Goal: Find specific fact: Find specific fact

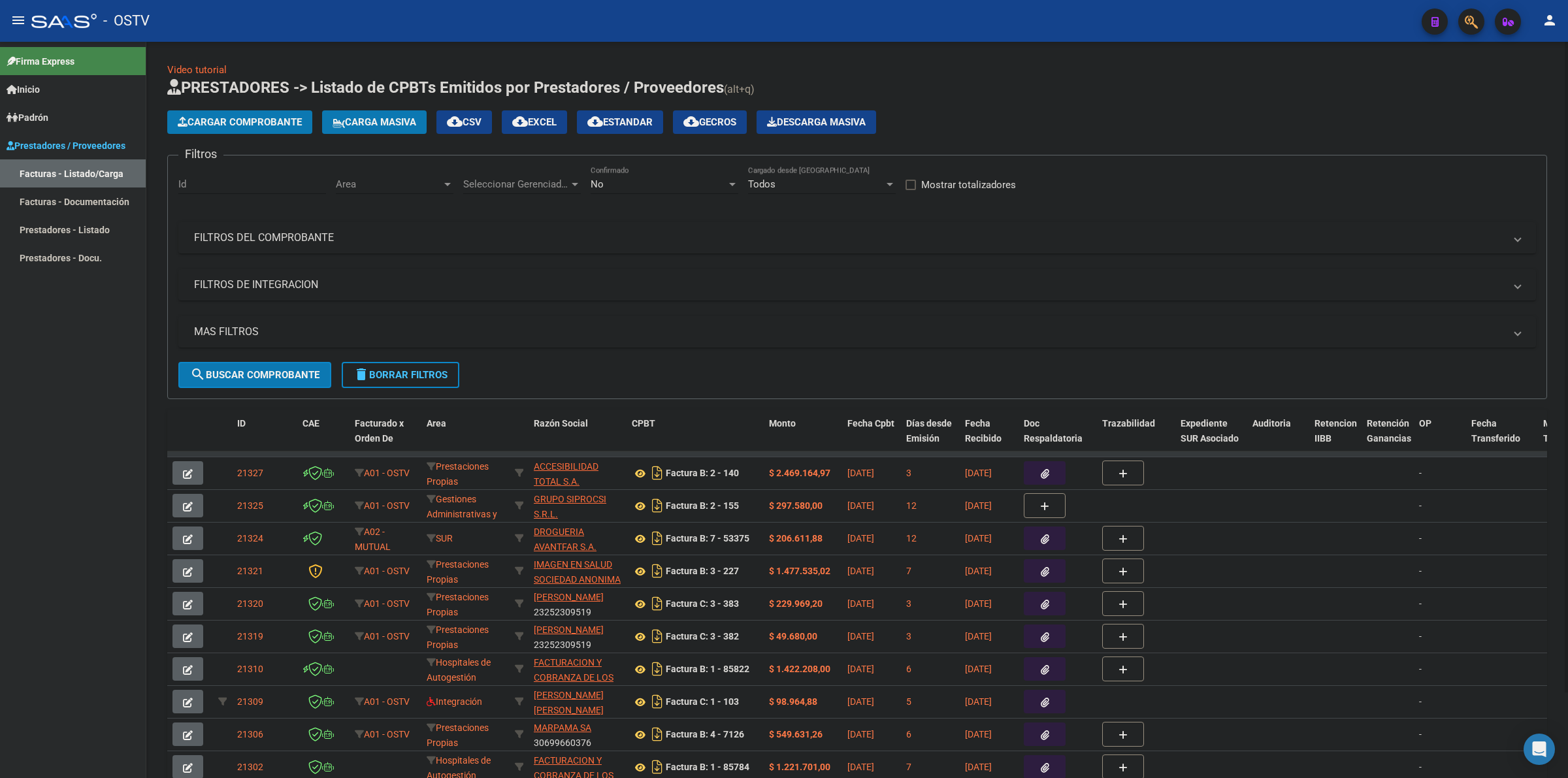
click at [936, 98] on h1 "PRESTADORES -> Listado de CPBTs Emitidos por Prestadores / Proveedores (alt+q)" at bounding box center [857, 89] width 1380 height 23
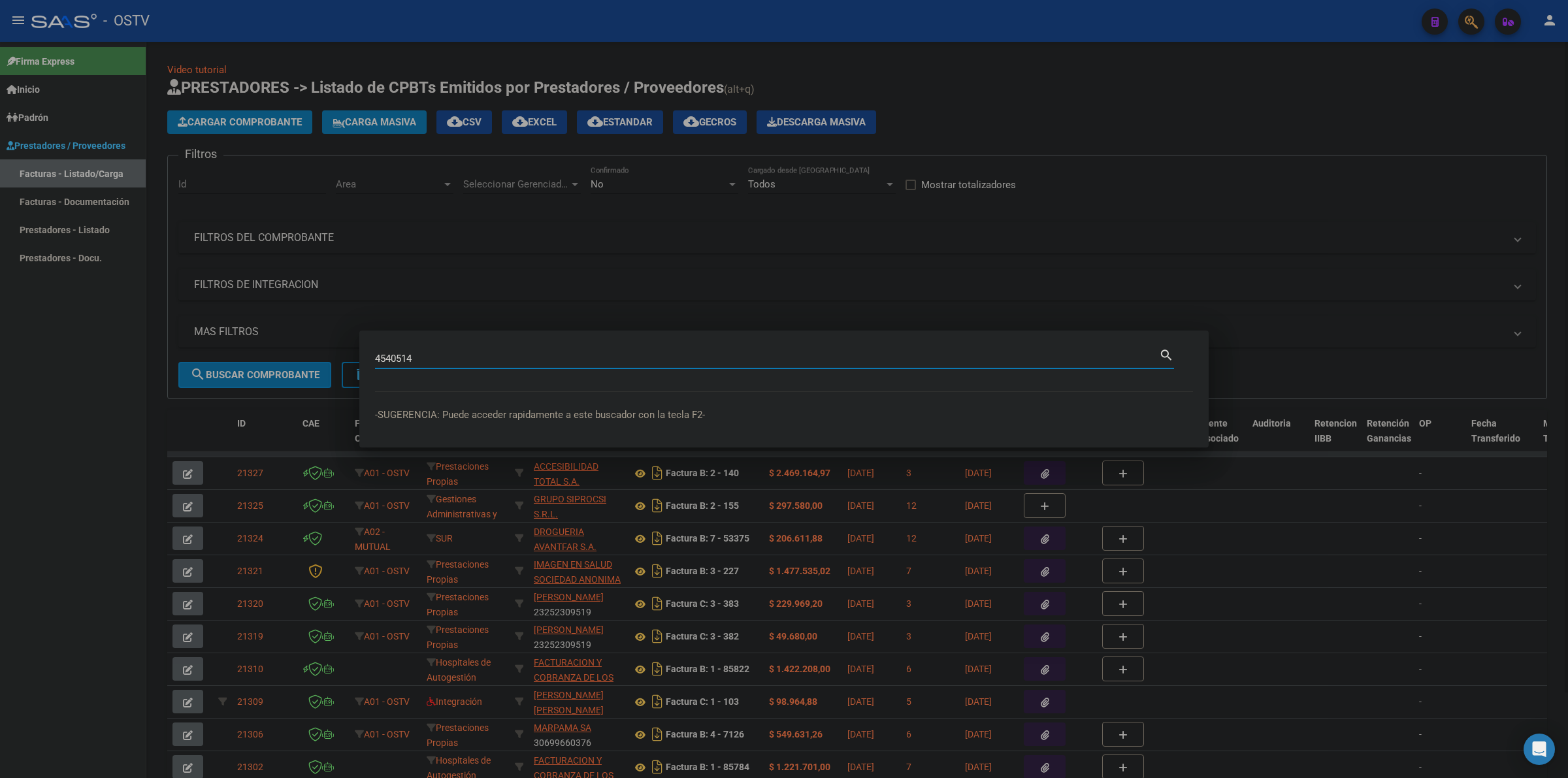
type input "4540514"
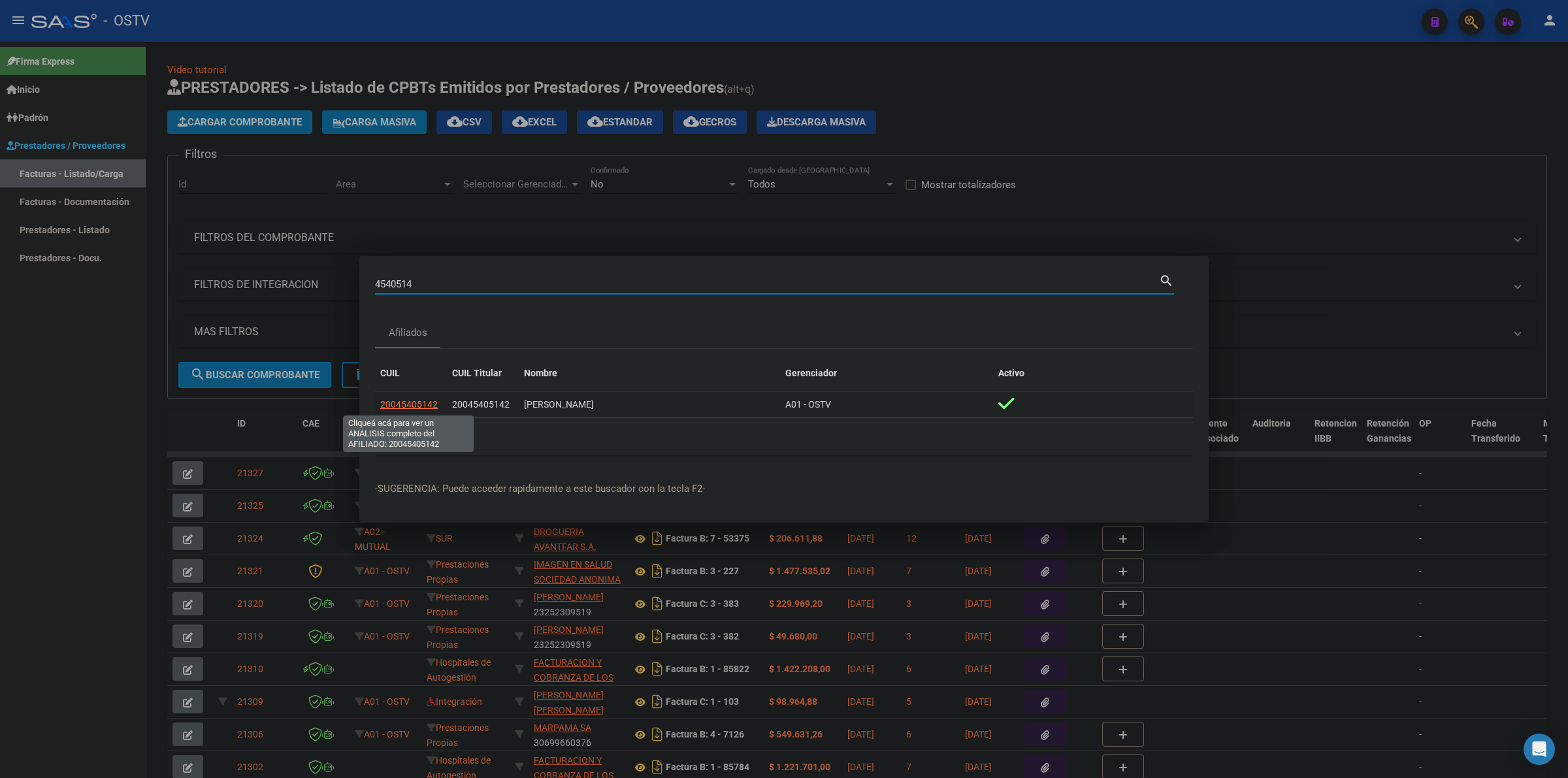
click at [423, 409] on span "20045405142" at bounding box center [409, 404] width 58 height 10
type textarea "20045405142"
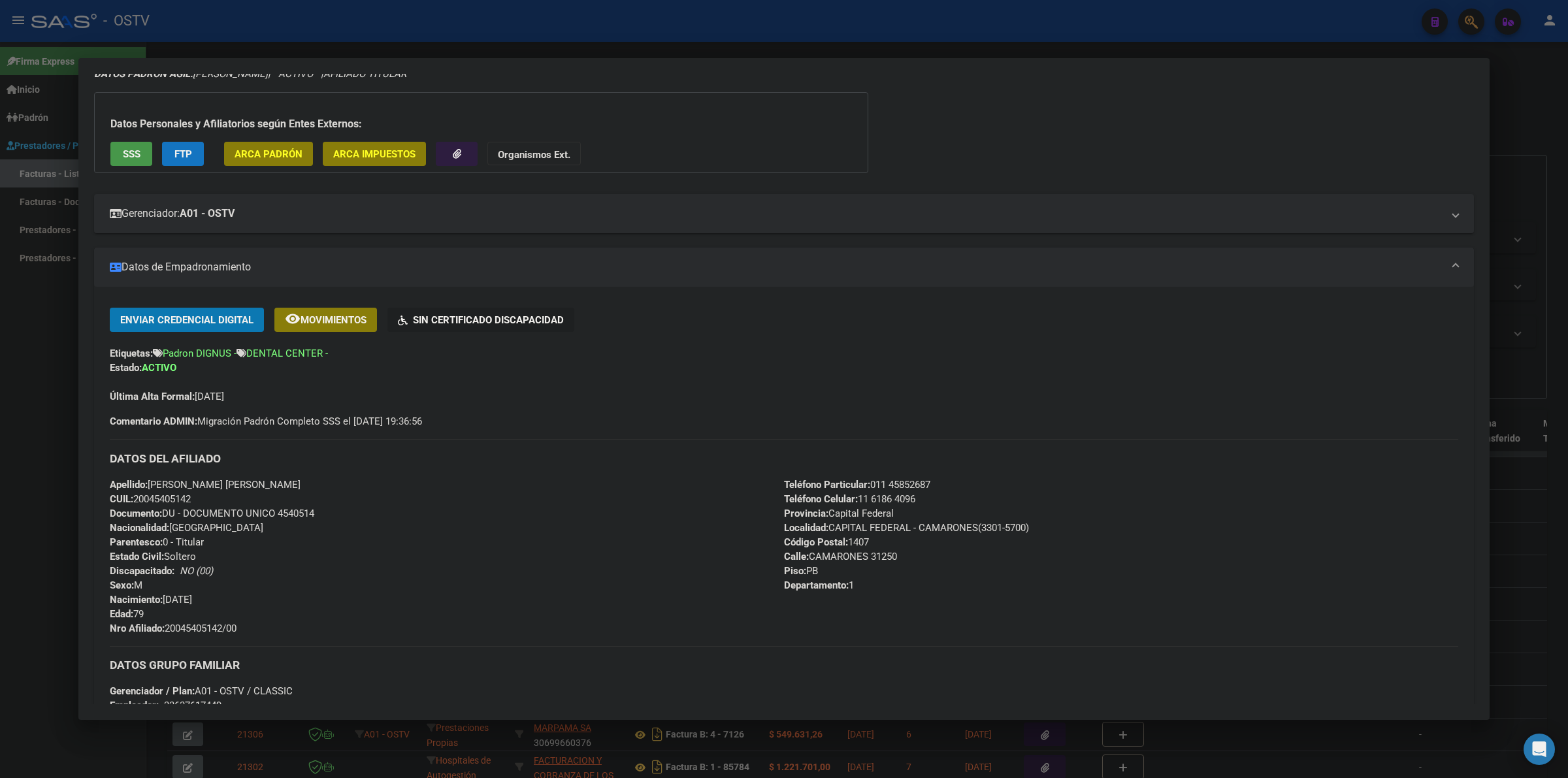
scroll to position [54, 0]
click at [300, 502] on div "Apellido: [PERSON_NAME] [PERSON_NAME] CUIL: 20045405142 Documento: DU - DOCUMEN…" at bounding box center [447, 556] width 674 height 158
click at [300, 507] on span "Documento: DU - DOCUMENTO UNICO 4540514" at bounding box center [212, 513] width 204 height 12
copy span "4540514"
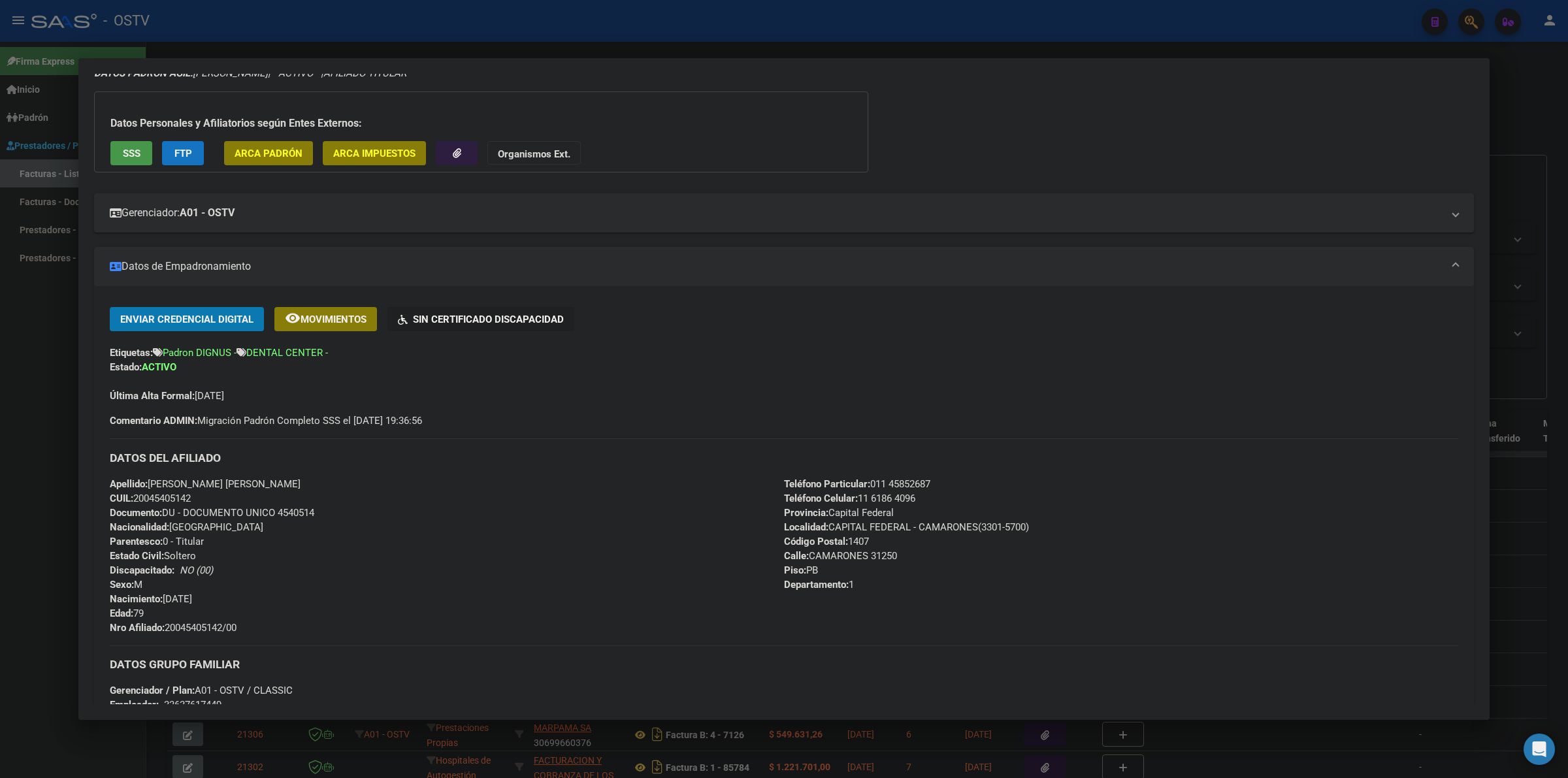
click at [192, 631] on span "Nro Afiliado: 20045405142/00" at bounding box center [173, 628] width 127 height 12
copy span "20045405142"
click at [56, 348] on div at bounding box center [784, 389] width 1568 height 778
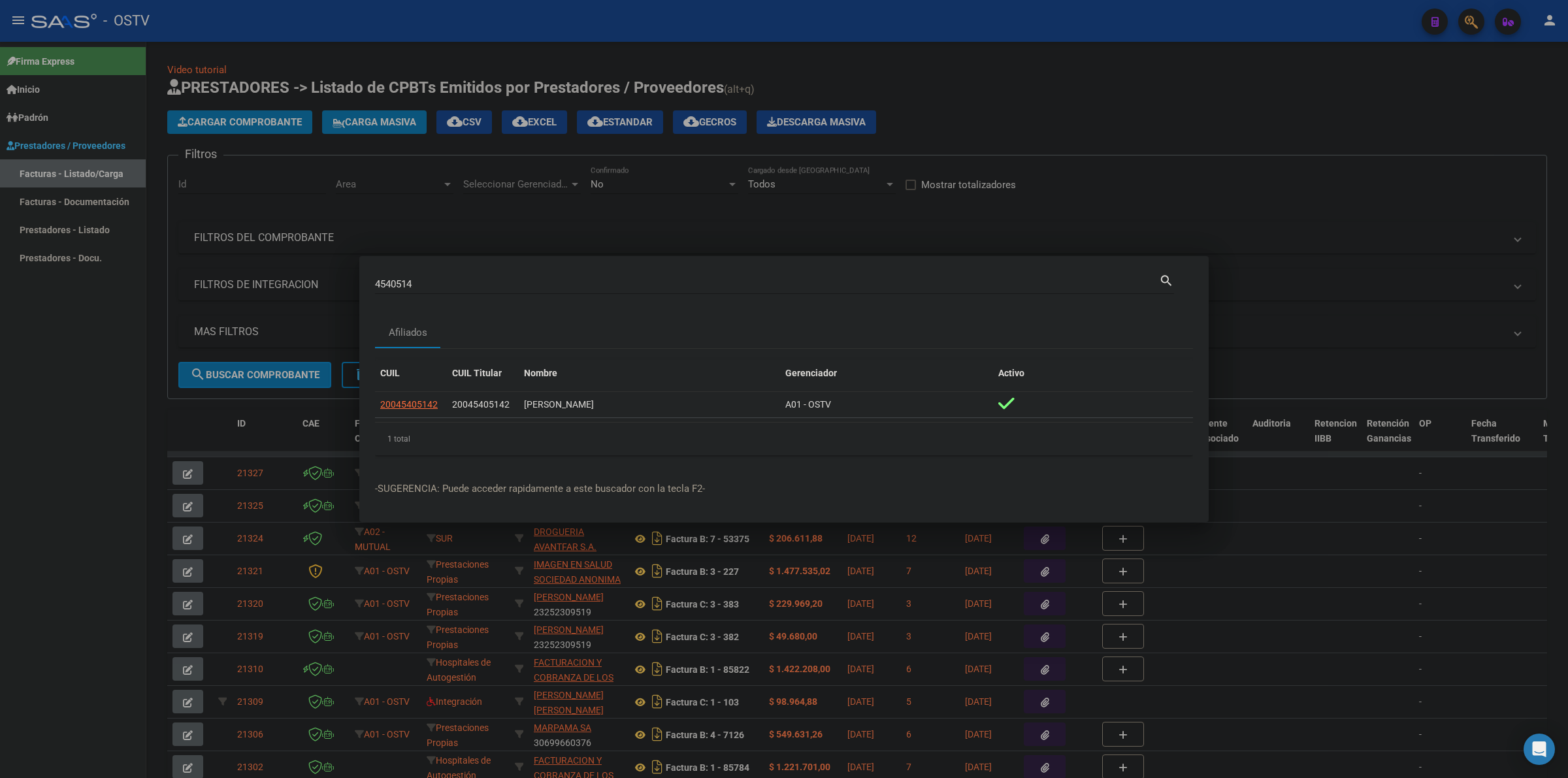
click at [978, 100] on div at bounding box center [784, 389] width 1568 height 778
